Goal: Task Accomplishment & Management: Use online tool/utility

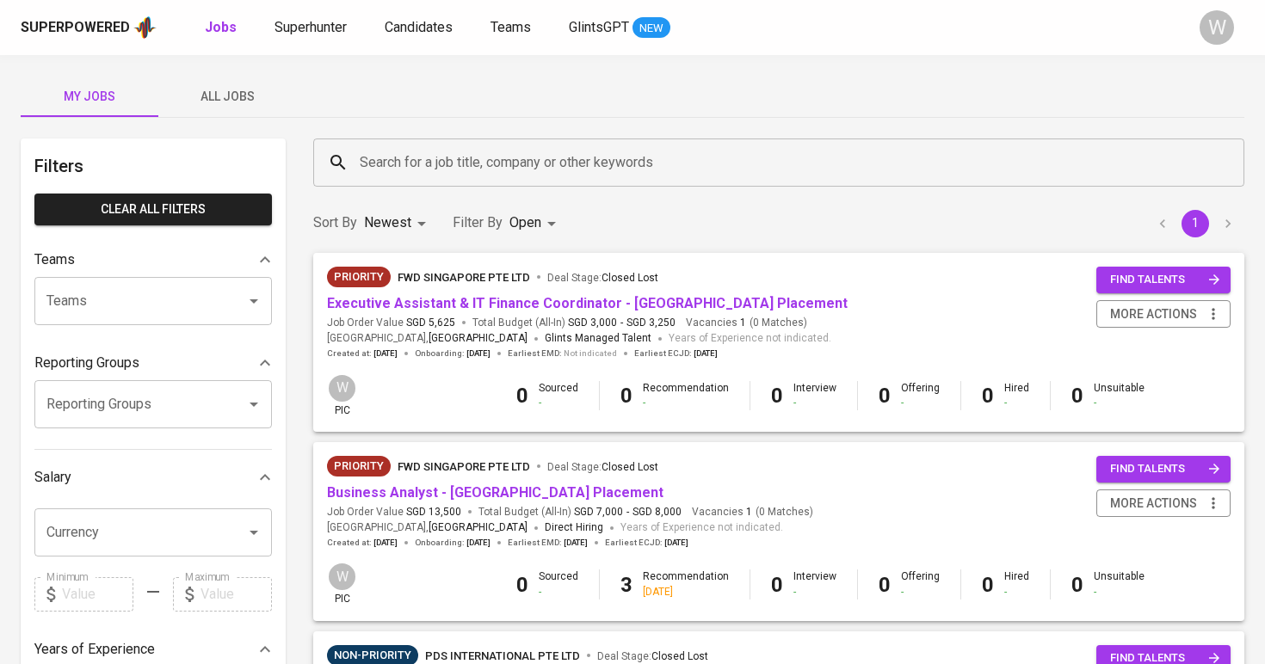
click at [316, 15] on div "Superpowered Jobs Superhunter Candidates Teams GlintsGPT NEW" at bounding box center [605, 28] width 1168 height 26
click at [312, 26] on span "Superhunter" at bounding box center [310, 27] width 72 height 16
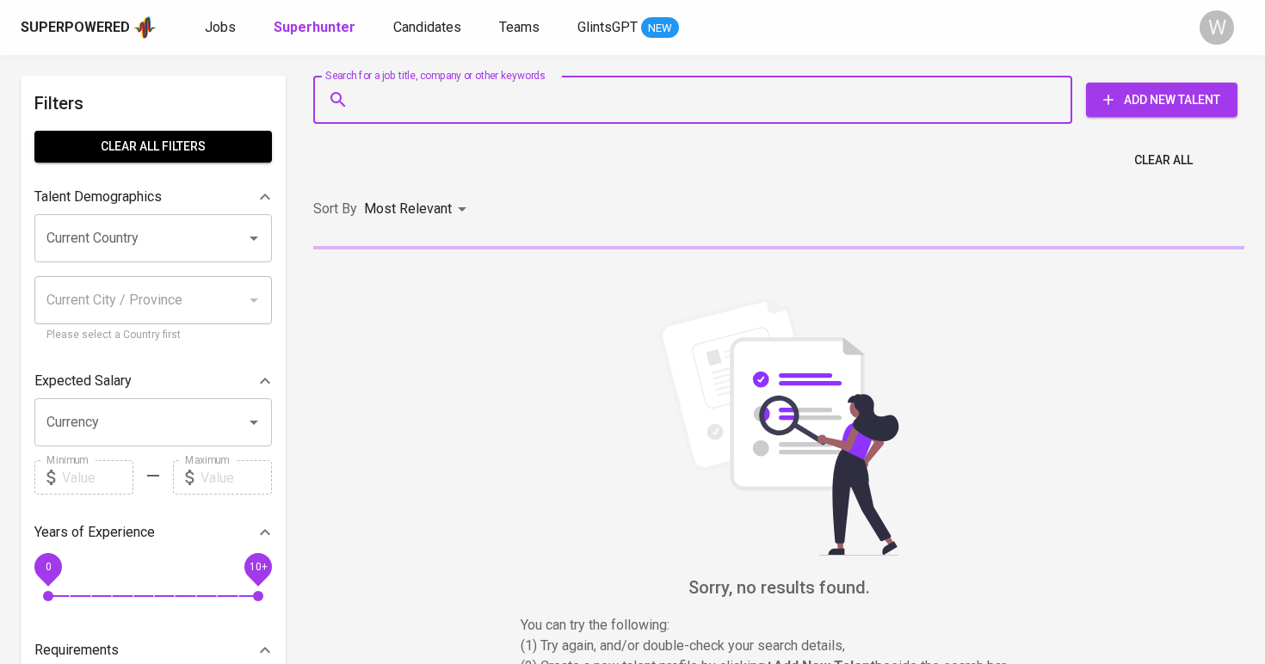
click at [459, 93] on input "Search for a job title, company or other keywords" at bounding box center [696, 99] width 683 height 33
paste input "[EMAIL_ADDRESS][DOMAIN_NAME]"
type input "[EMAIL_ADDRESS][DOMAIN_NAME]"
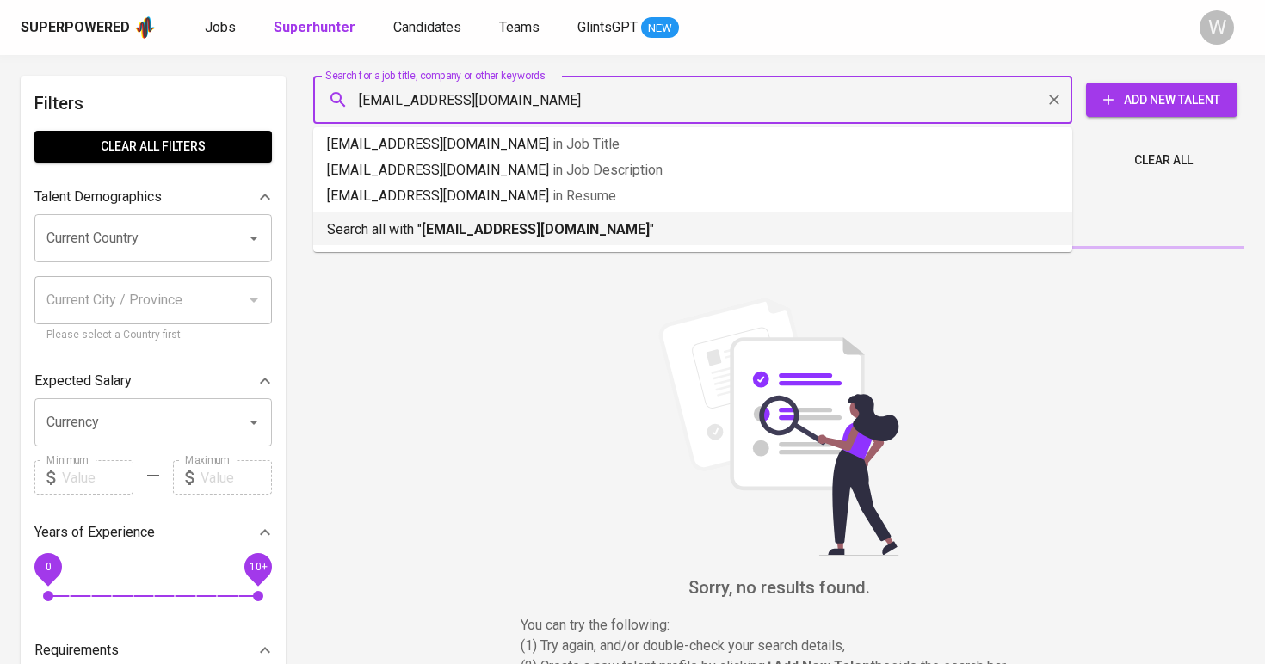
click at [485, 231] on b "[EMAIL_ADDRESS][DOMAIN_NAME]" at bounding box center [536, 229] width 228 height 16
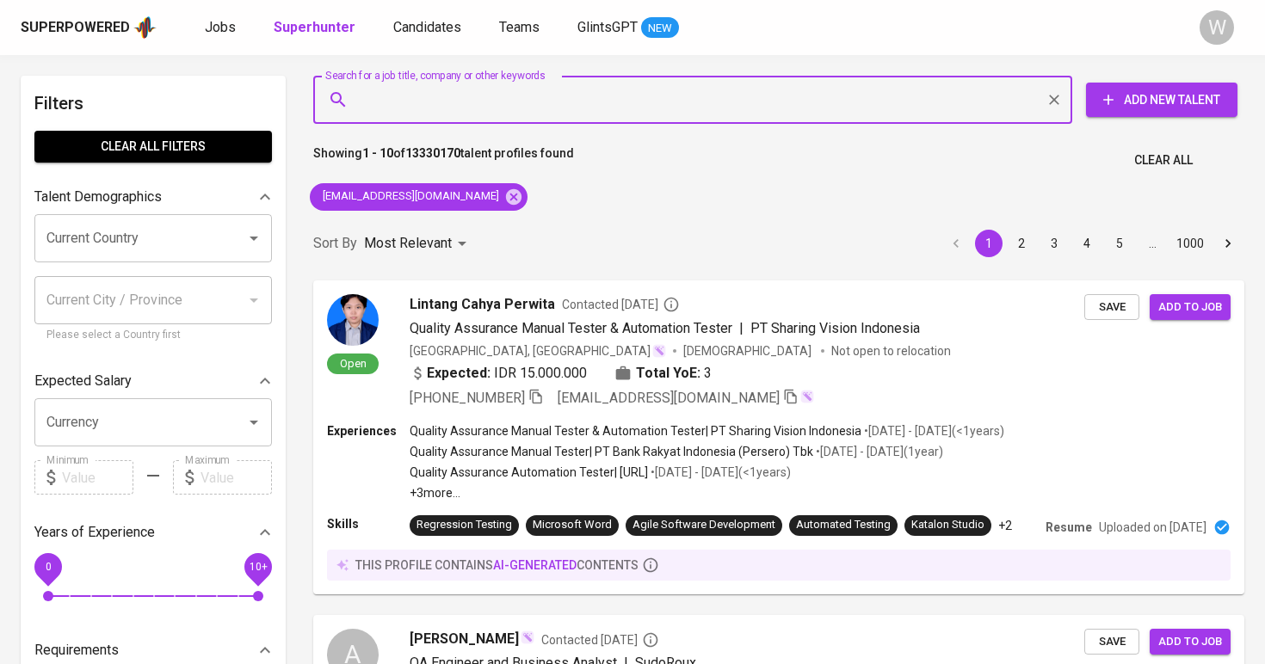
click at [485, 231] on div "Sort By Most Relevant MOST_RELEVANT 1 2 3 4 5 … 1000" at bounding box center [778, 244] width 951 height 52
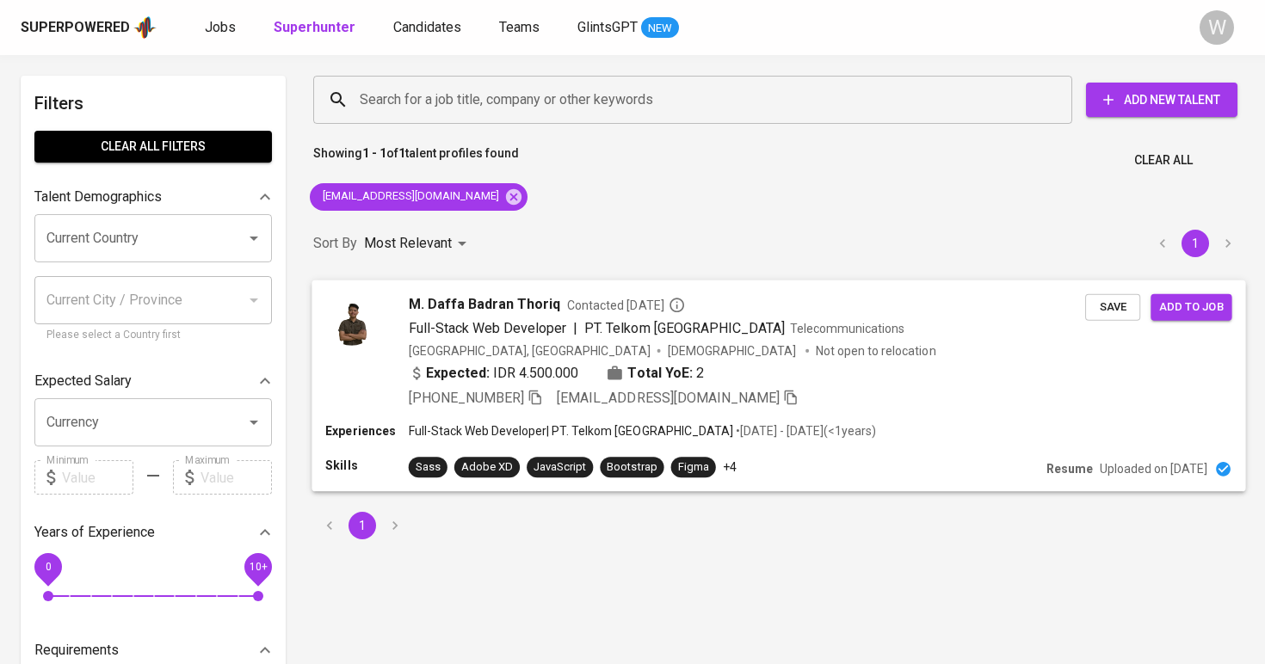
click at [475, 308] on span "M. Daffa Badran Thoriq" at bounding box center [485, 303] width 152 height 21
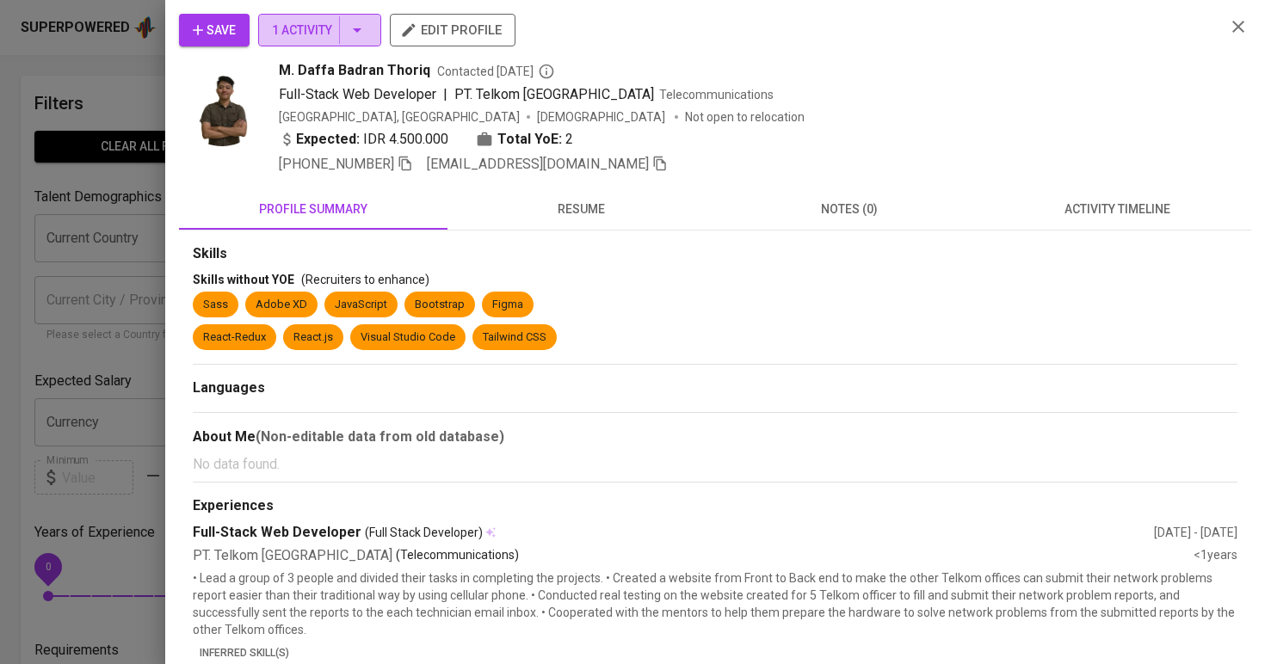
click at [280, 22] on span "1 Activity" at bounding box center [319, 31] width 95 height 22
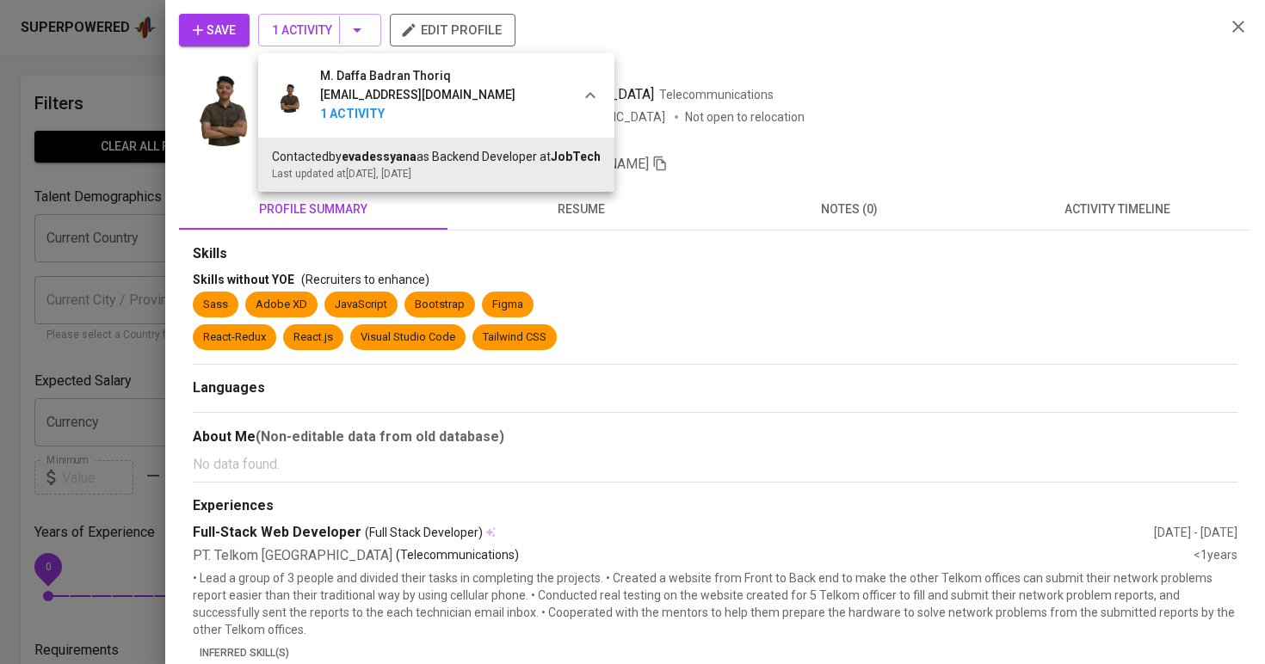
click at [668, 236] on div at bounding box center [632, 332] width 1265 height 664
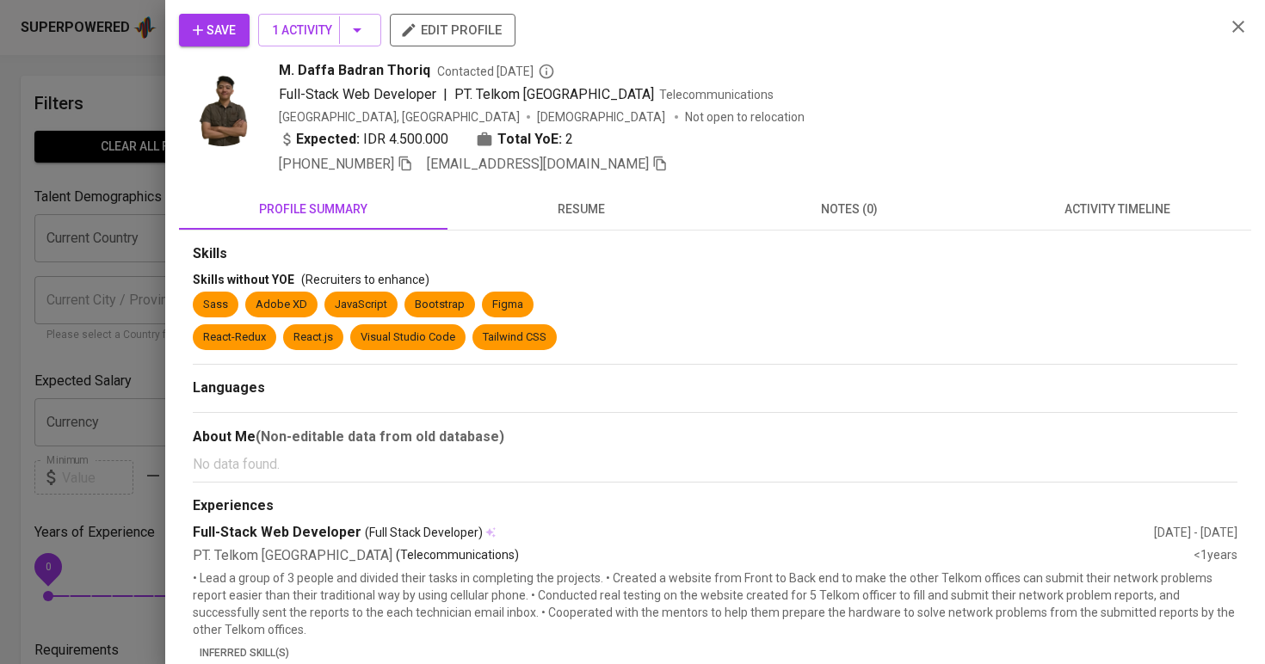
click at [1036, 217] on span "activity timeline" at bounding box center [1118, 210] width 248 height 22
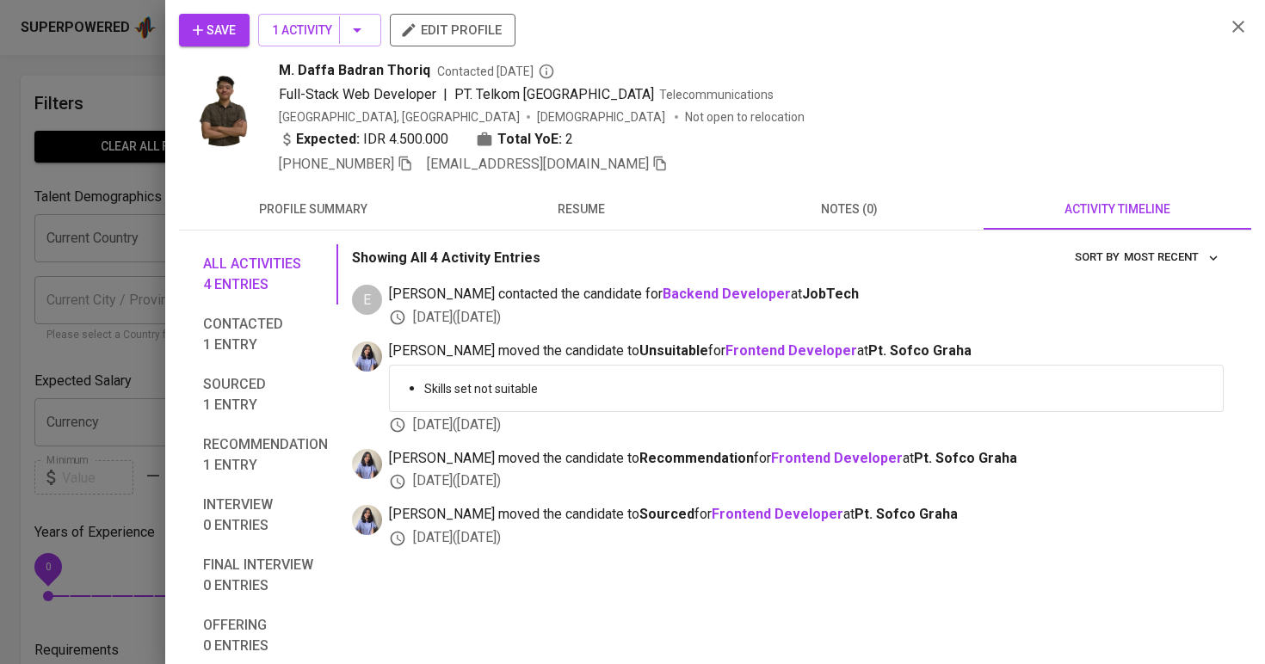
click at [719, 217] on button "notes (0)" at bounding box center [849, 208] width 268 height 41
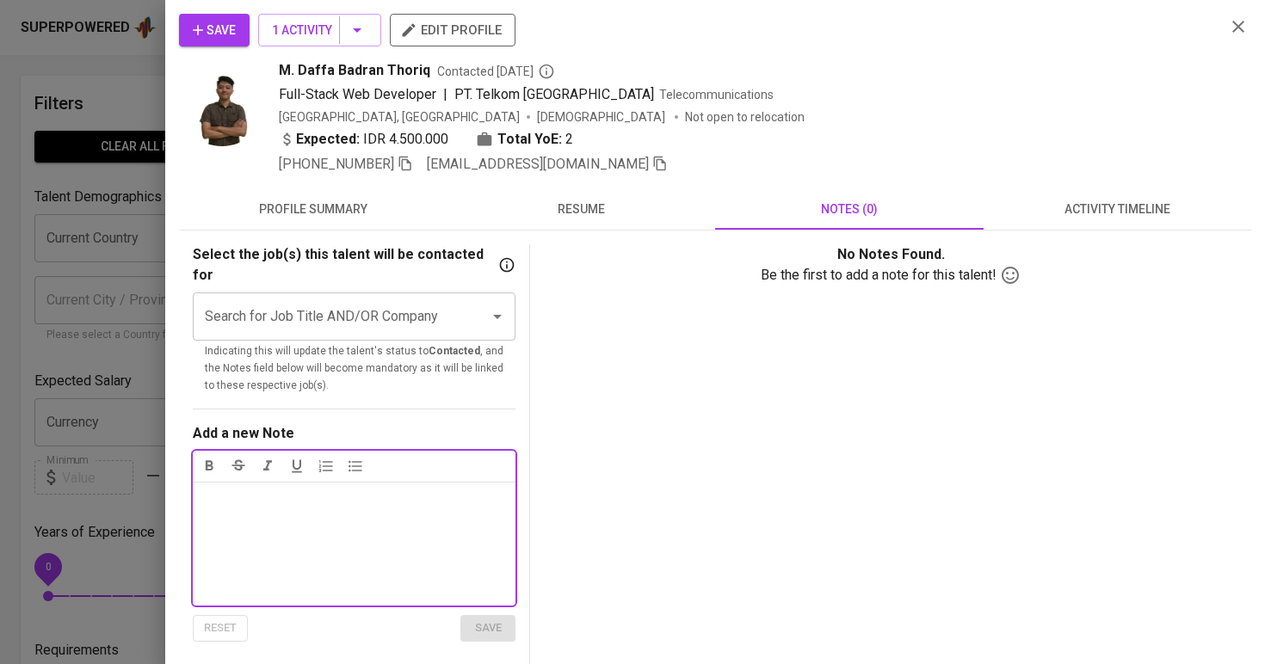
click at [658, 213] on span "resume" at bounding box center [582, 210] width 248 height 22
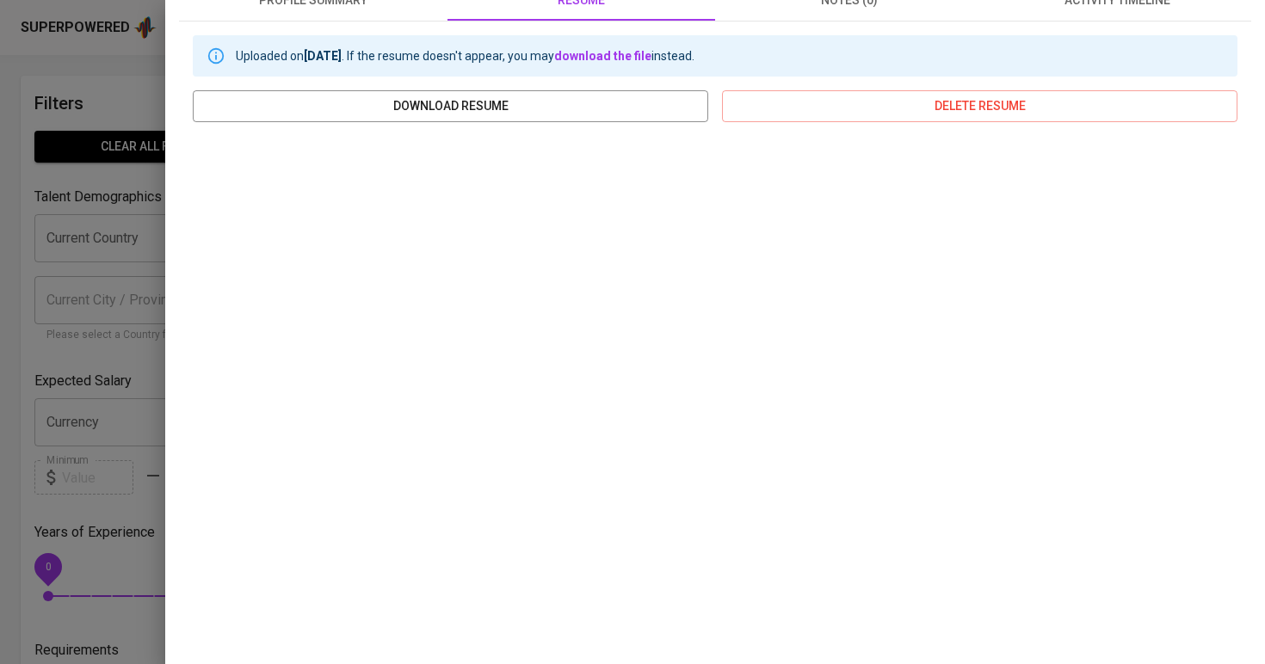
scroll to position [210, 0]
click at [16, 232] on div at bounding box center [632, 332] width 1265 height 664
